Goal: Check status: Check status

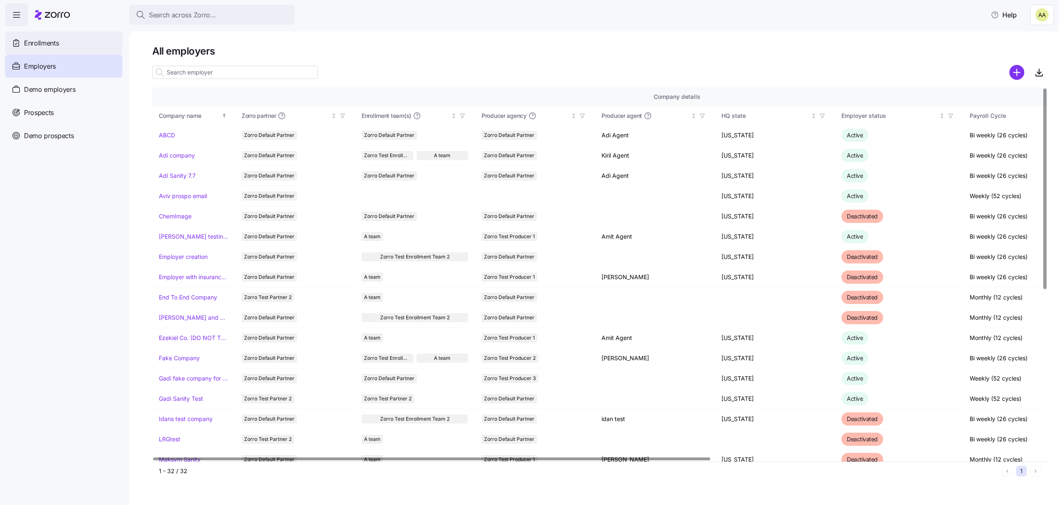
click at [57, 48] on div "Enrollments" at bounding box center [64, 42] width 118 height 23
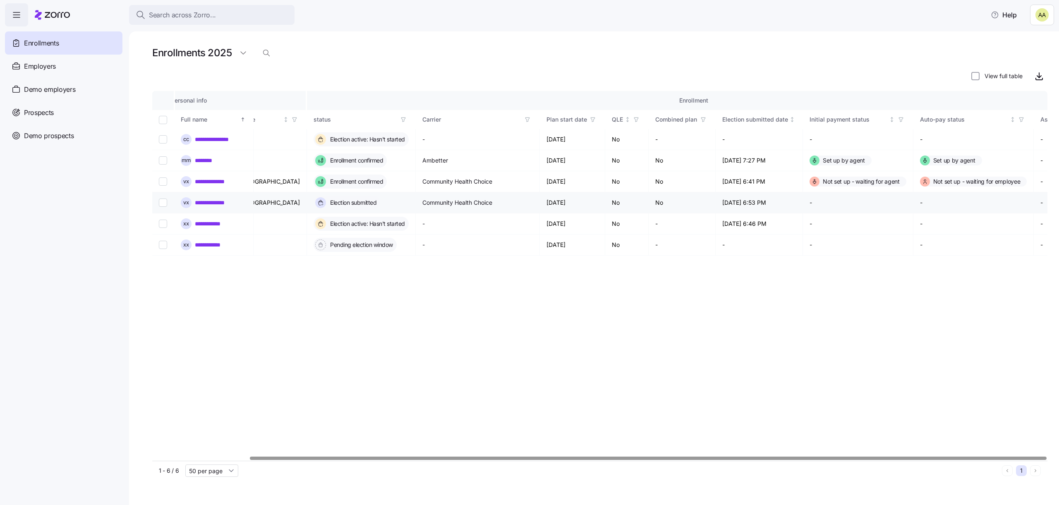
scroll to position [0, 109]
click at [395, 121] on icon "button" at bounding box center [397, 120] width 4 height 4
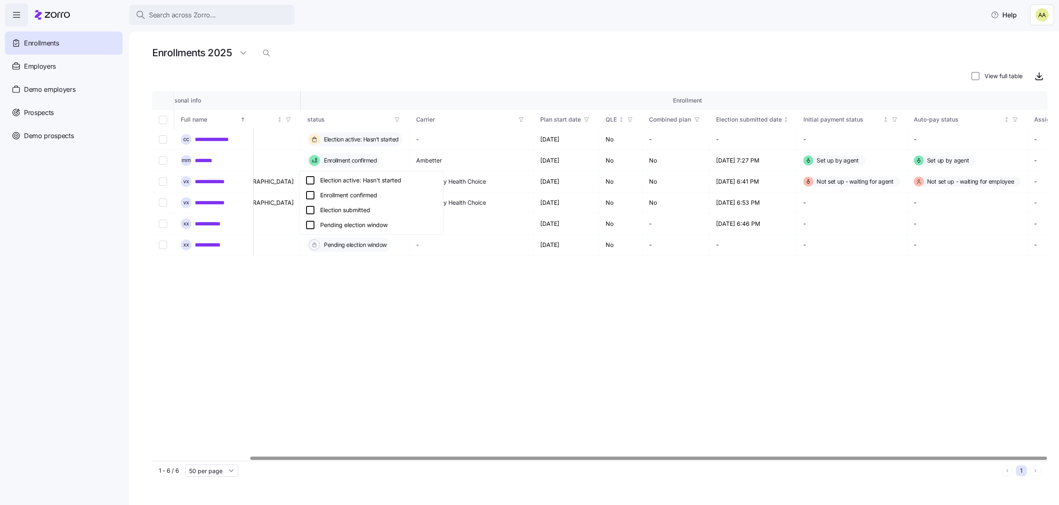
click at [361, 206] on div "Election submitted" at bounding box center [371, 210] width 132 height 10
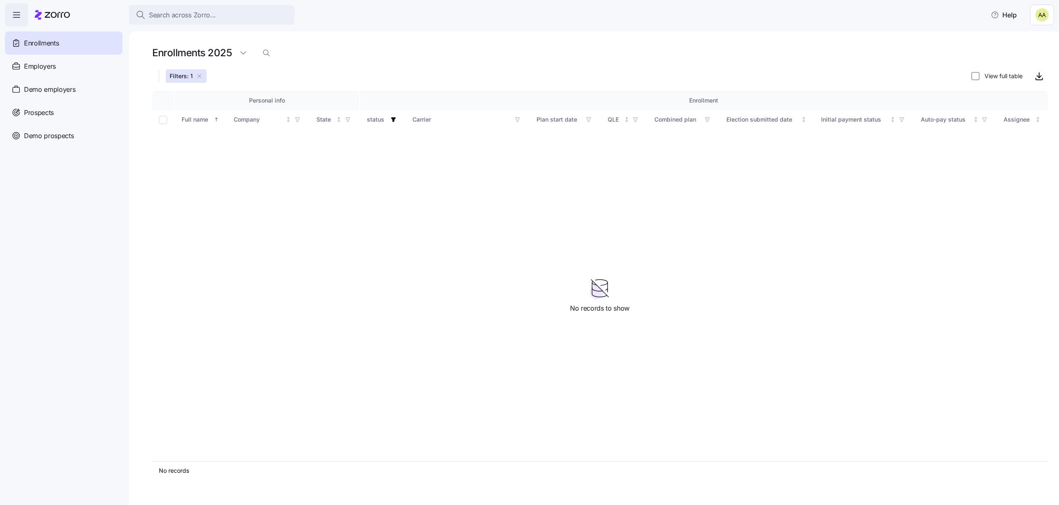
click at [199, 79] on icon "button" at bounding box center [199, 76] width 7 height 7
